Goal: Transaction & Acquisition: Purchase product/service

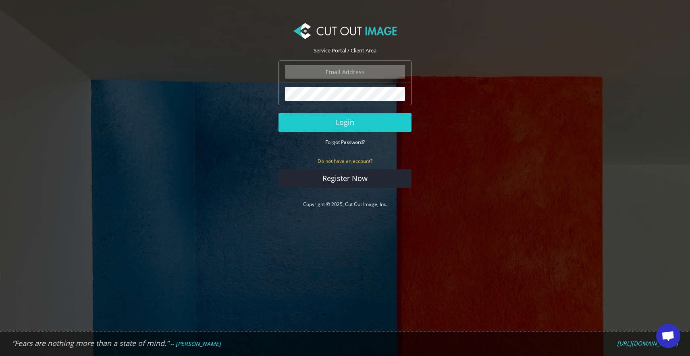
type input "info@noudotten.nl"
click at [345, 122] on button "Login" at bounding box center [345, 122] width 133 height 19
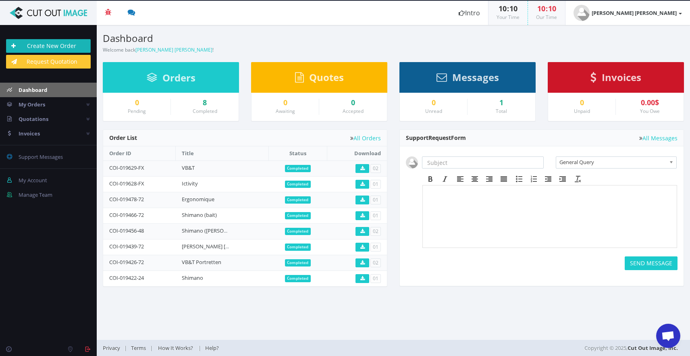
click at [37, 40] on link "Create New Order" at bounding box center [48, 46] width 85 height 14
click at [33, 153] on link "0 Support Messages" at bounding box center [48, 157] width 97 height 15
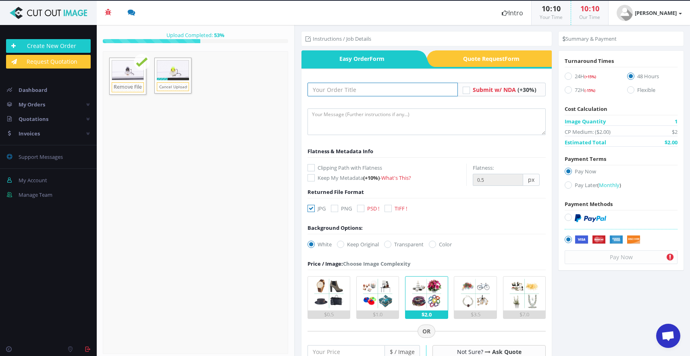
click at [362, 87] on input "text" at bounding box center [383, 90] width 151 height 14
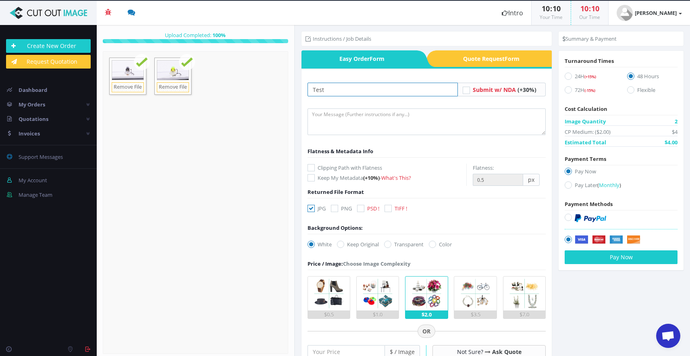
type input "Test"
click at [312, 168] on icon at bounding box center [311, 167] width 7 height 7
click at [312, 168] on input "Clipping Path with Flatness" at bounding box center [312, 167] width 5 height 5
checkbox input "true"
click at [334, 206] on icon at bounding box center [334, 208] width 7 height 7
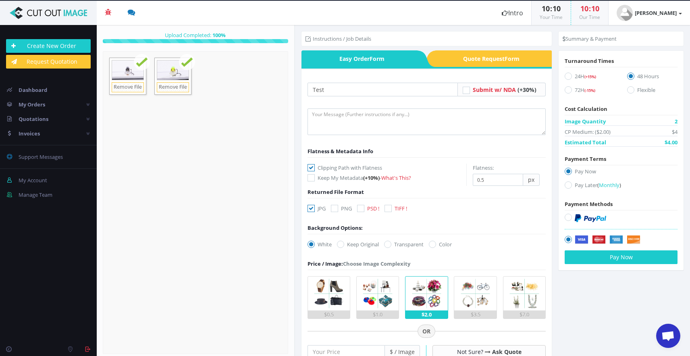
click at [334, 206] on input "PNG" at bounding box center [335, 208] width 5 height 5
checkbox input "true"
click at [364, 209] on icon at bounding box center [360, 208] width 7 height 7
click at [364, 209] on input "PSD !" at bounding box center [361, 208] width 5 height 5
checkbox input "true"
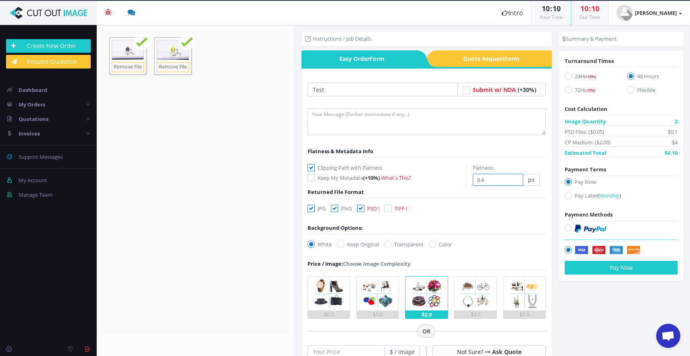
click at [516, 181] on input "0.4" at bounding box center [498, 180] width 50 height 12
click at [516, 181] on input "0.3" at bounding box center [498, 180] width 50 height 12
click at [516, 181] on input "0.2" at bounding box center [498, 180] width 50 height 12
type input "0.3"
click at [513, 178] on input "0.3" at bounding box center [498, 180] width 50 height 12
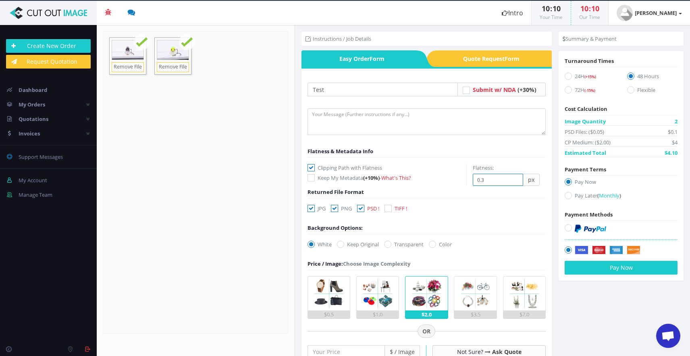
scroll to position [26, 0]
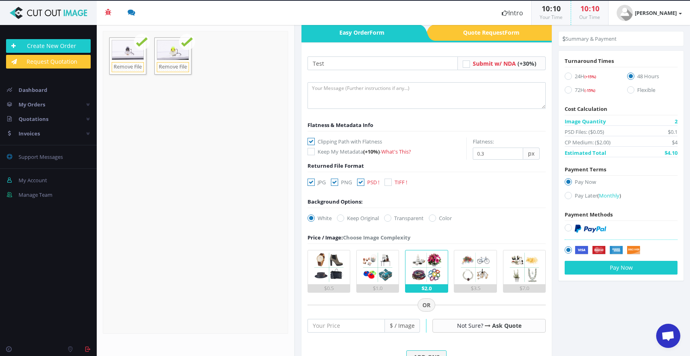
click at [393, 214] on label "Transparent" at bounding box center [404, 218] width 40 height 8
click at [391, 216] on input "Transparent" at bounding box center [388, 218] width 5 height 5
radio input "true"
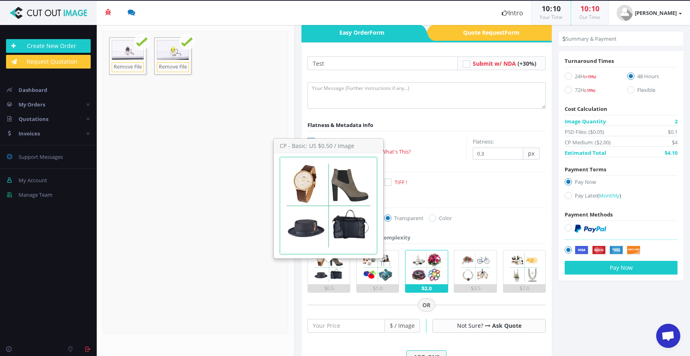
click at [333, 261] on img at bounding box center [329, 267] width 34 height 34
click at [0, 0] on input "$0.5" at bounding box center [0, 0] width 0 height 0
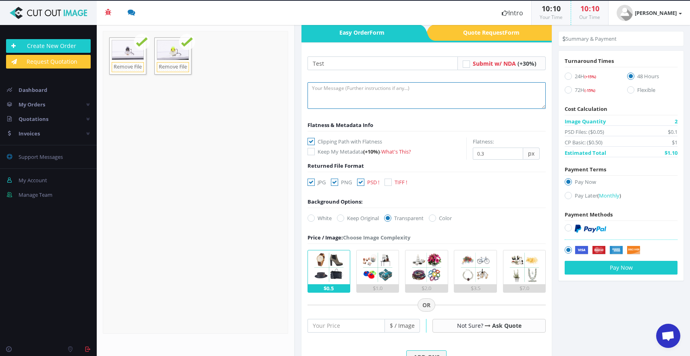
click at [439, 104] on textarea at bounding box center [427, 95] width 239 height 27
paste textarea "Please put the ‘JPG’ ‘PNG’ ‘PSD’ folders in the parent folder of ‘JPG-met-achte…"
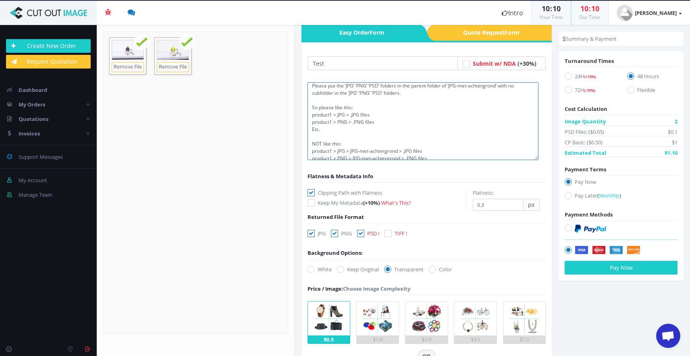
scroll to position [0, 0]
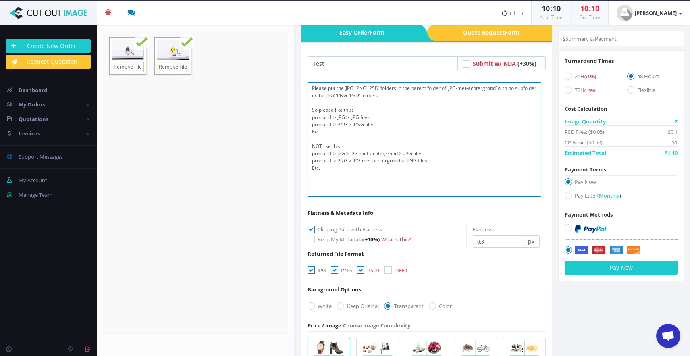
click at [538, 193] on textarea "Please put the ‘JPG’ ‘PNG’ ‘PSD’ folders in the parent folder of ‘JPG-met-achte…" at bounding box center [425, 139] width 234 height 114
type textarea "Please put the ‘JPG’ ‘PNG’ ‘PSD’ folders in the parent folder of ‘JPG-met-achte…"
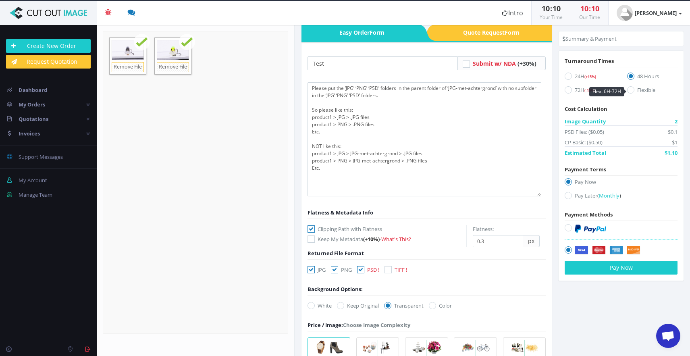
click at [638, 89] on label "Flexible" at bounding box center [652, 91] width 50 height 11
click at [634, 89] on input "Flexible" at bounding box center [631, 89] width 5 height 5
radio input "true"
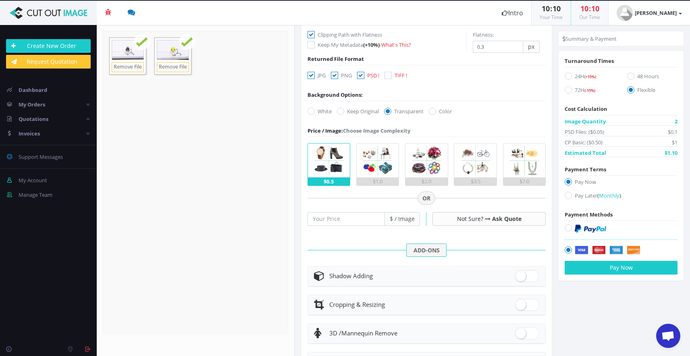
scroll to position [238, 0]
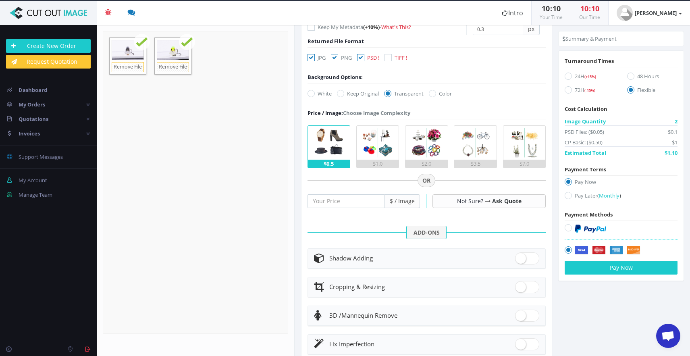
click at [565, 228] on icon at bounding box center [568, 227] width 7 height 7
click at [567, 228] on input "radio" at bounding box center [569, 227] width 5 height 5
radio input "true"
click at [589, 270] on button "Pay Now" at bounding box center [621, 268] width 113 height 14
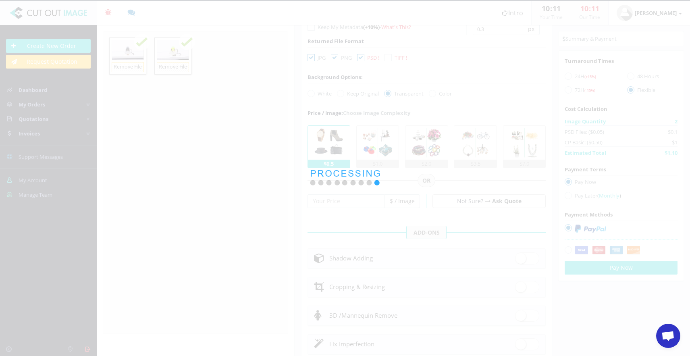
click at [668, 338] on span "Open de chat" at bounding box center [667, 336] width 13 height 11
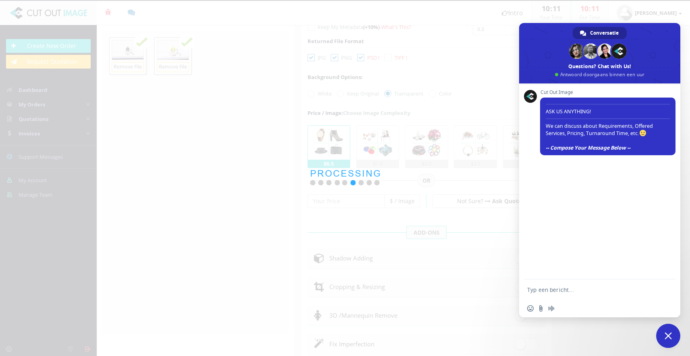
click at [662, 334] on span "Chat sluiten" at bounding box center [668, 336] width 24 height 24
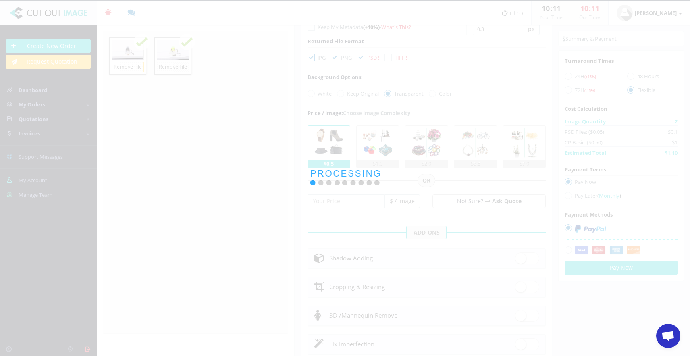
click at [176, 164] on div at bounding box center [345, 178] width 690 height 356
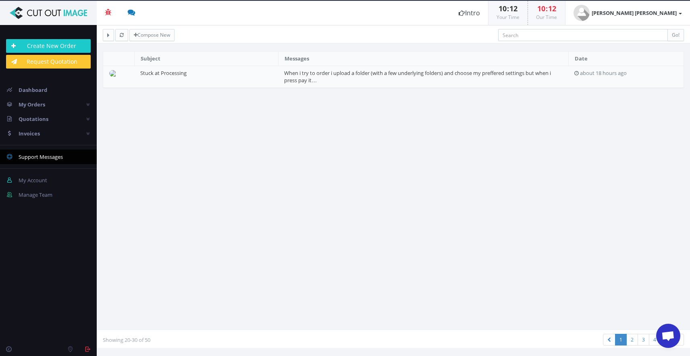
click at [175, 77] on td "Stuck at Processing" at bounding box center [206, 77] width 144 height 22
click at [176, 72] on link "Stuck at Processing" at bounding box center [163, 72] width 46 height 7
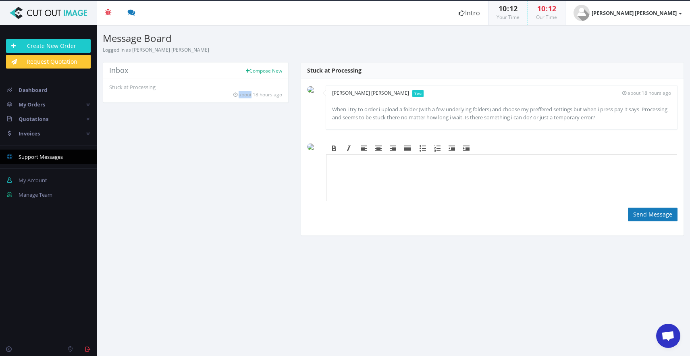
click at [312, 92] on img at bounding box center [314, 89] width 15 height 6
click at [364, 115] on p "When i try to order i upload a folder (with a few underlying folders) and choos…" at bounding box center [501, 113] width 339 height 16
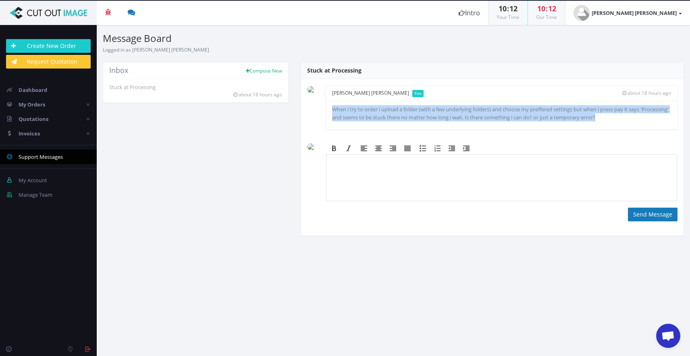
click at [364, 115] on p "When i try to order i upload a folder (with a few underlying folders) and choos…" at bounding box center [501, 113] width 339 height 16
click at [376, 115] on p "When i try to order i upload a folder (with a few underlying folders) and choos…" at bounding box center [501, 113] width 339 height 16
drag, startPoint x: 332, startPoint y: 109, endPoint x: 637, endPoint y: 112, distance: 305.1
click at [637, 112] on p "When i try to order i upload a folder (with a few underlying folders) and choos…" at bounding box center [501, 113] width 339 height 16
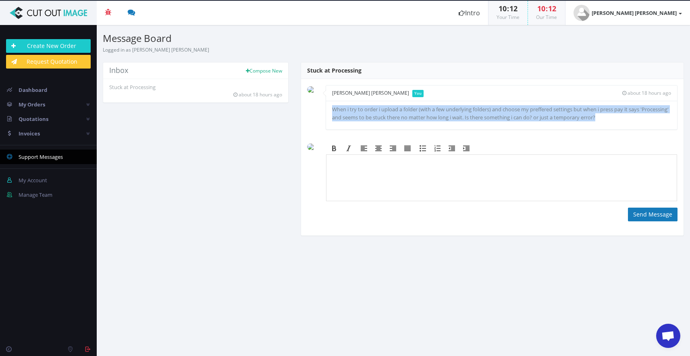
copy p "When i try to order i upload a folder (with a few underlying folders) and choos…"
click at [15, 86] on icon at bounding box center [9, 90] width 15 height 15
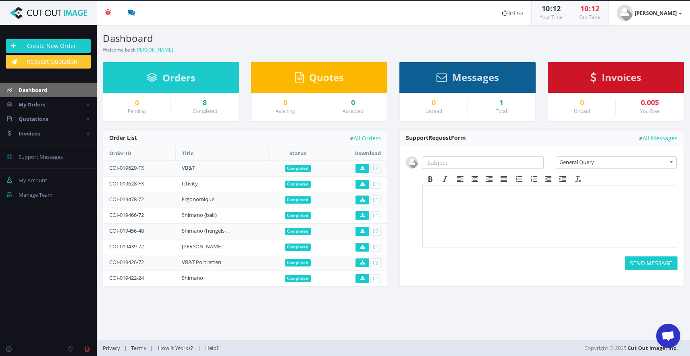
click at [665, 337] on span "Open de chat" at bounding box center [667, 336] width 13 height 11
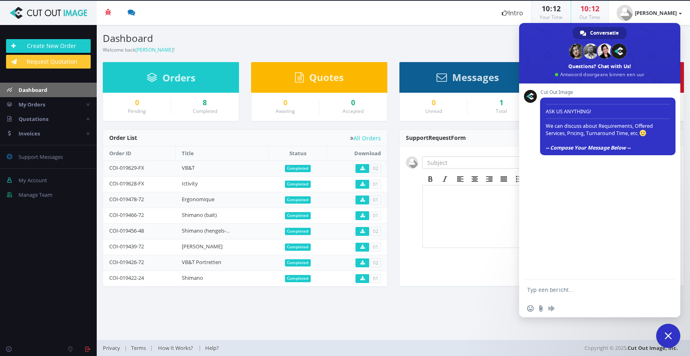
paste textarea "When i try to order i upload a folder (with a few underlying folders) and choos…"
type textarea "When i try to order i upload a folder (with a few underlying folders) and choos…"
